Goal: Information Seeking & Learning: Learn about a topic

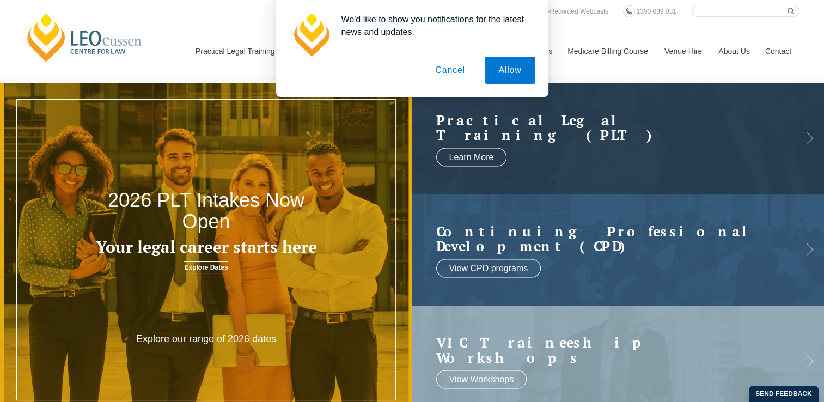
drag, startPoint x: 446, startPoint y: 75, endPoint x: 276, endPoint y: 45, distance: 173.3
click at [446, 75] on button "Cancel" at bounding box center [450, 70] width 57 height 27
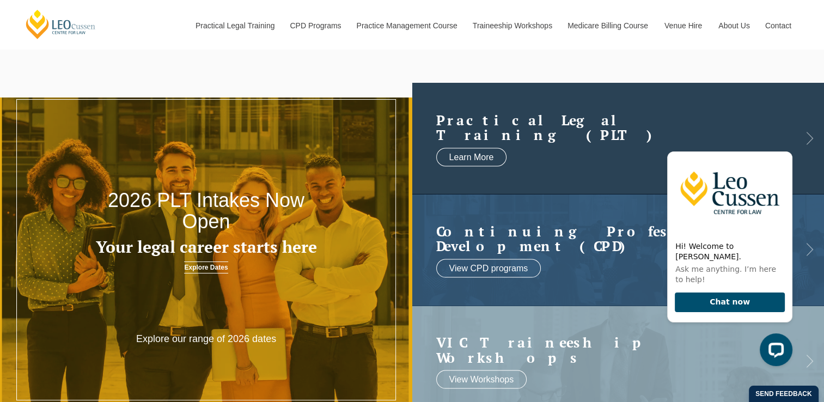
scroll to position [54, 0]
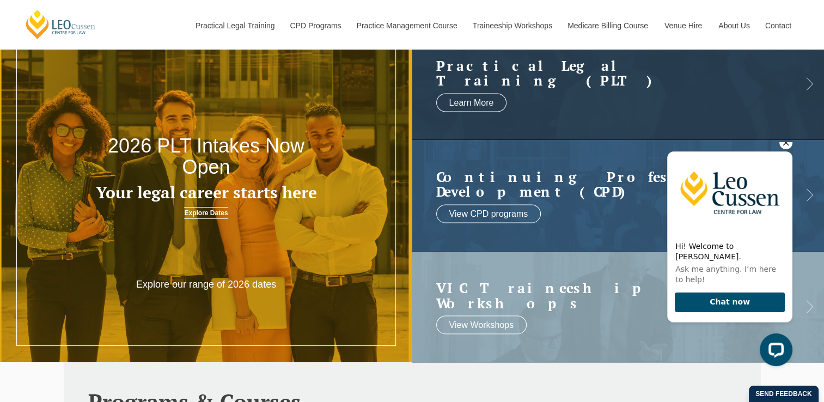
click at [787, 149] on icon "Hide greeting" at bounding box center [786, 142] width 13 height 13
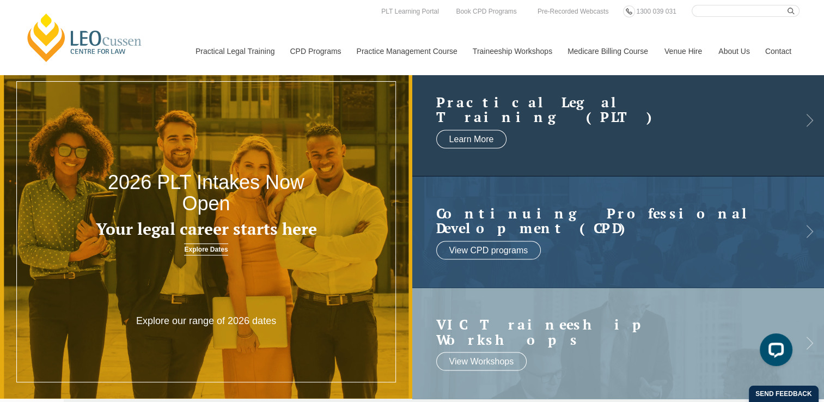
scroll to position [0, 0]
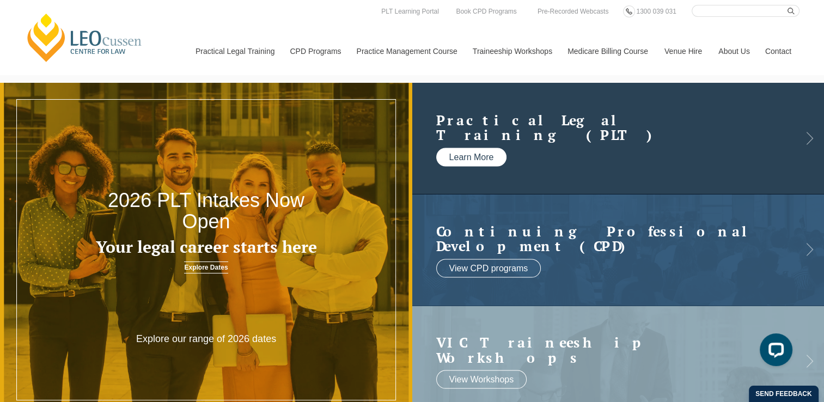
click at [480, 154] on link "Learn More" at bounding box center [471, 157] width 71 height 19
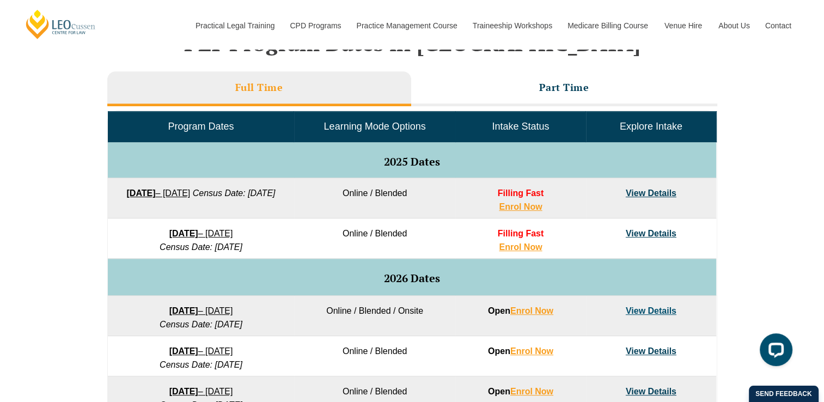
scroll to position [490, 0]
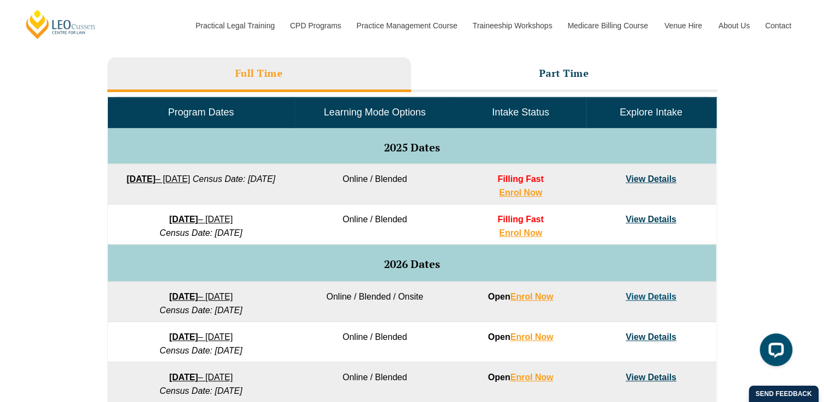
click at [665, 293] on link "View Details" at bounding box center [651, 296] width 51 height 9
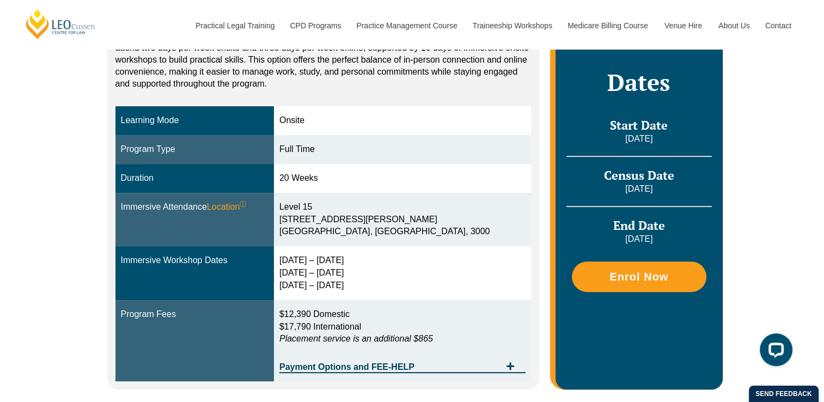
scroll to position [272, 0]
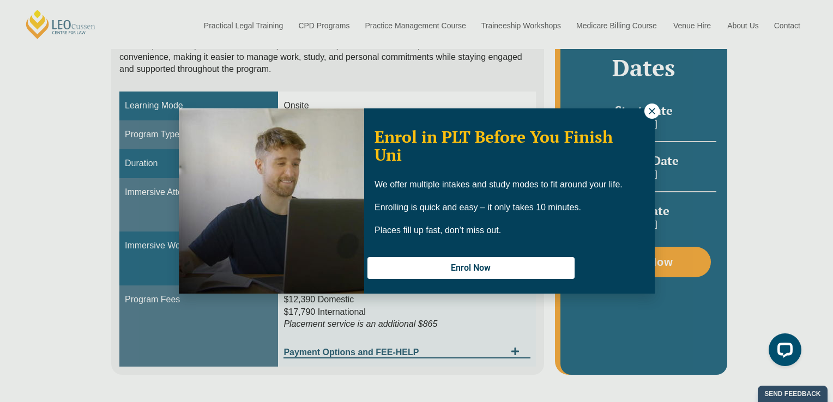
click at [647, 114] on icon at bounding box center [652, 111] width 10 height 10
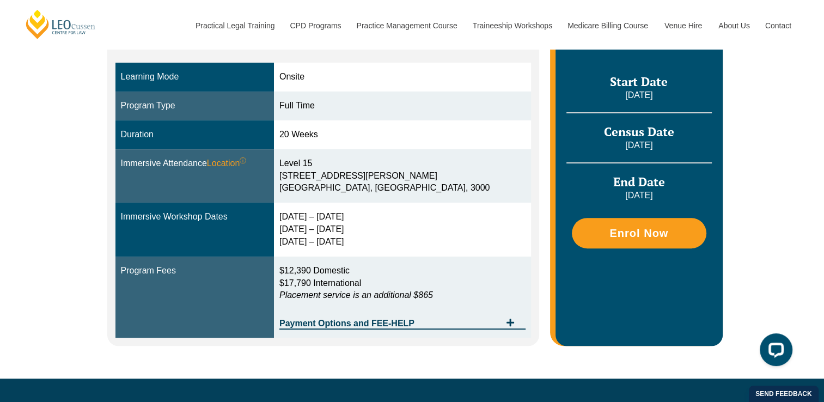
scroll to position [327, 0]
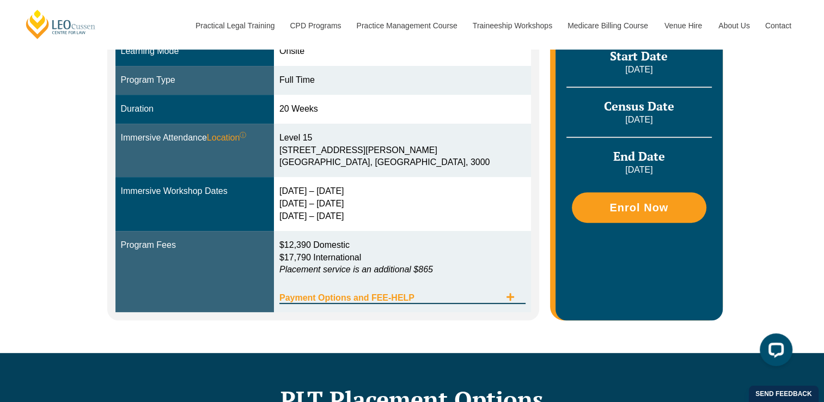
click at [507, 300] on icon "Tabs. Open items with Enter or Space, close with Escape and navigate using the …" at bounding box center [510, 297] width 9 height 9
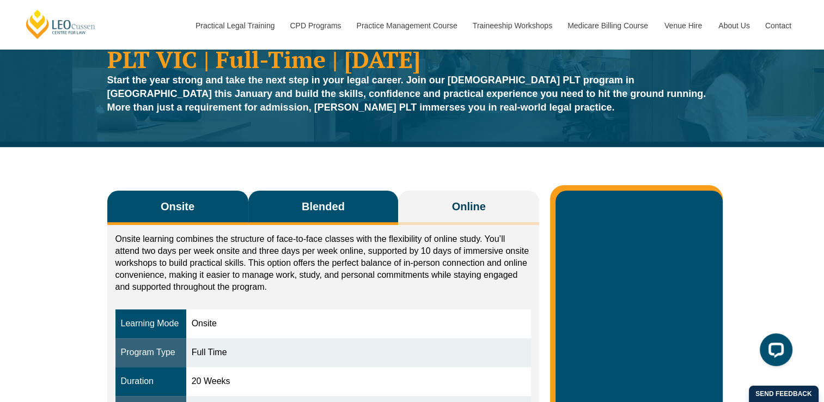
scroll to position [0, 0]
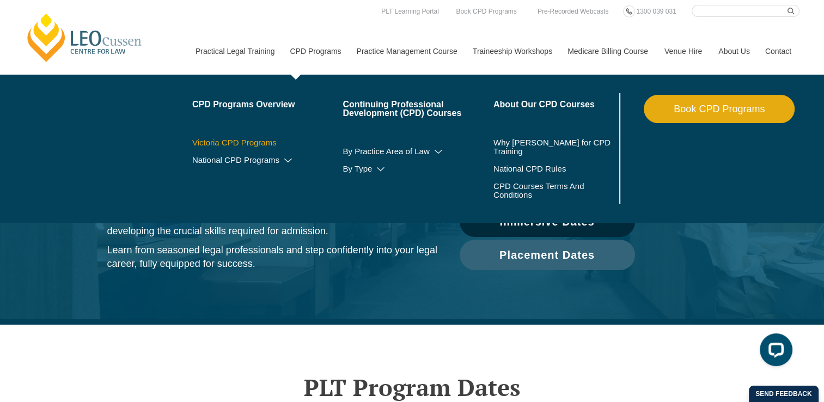
click at [254, 147] on link "Victoria CPD Programs" at bounding box center [267, 142] width 151 height 9
